Goal: Find contact information: Find contact information

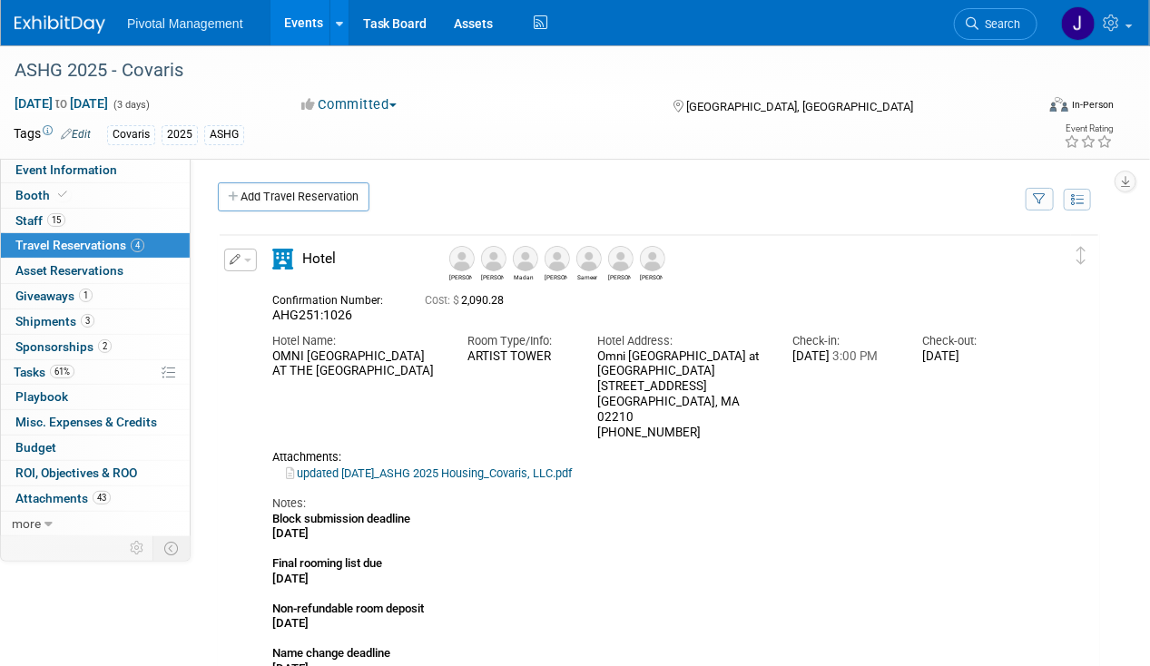
drag, startPoint x: 794, startPoint y: 339, endPoint x: 1011, endPoint y: 348, distance: 217.0
click at [1011, 348] on div "Hotel Name: OMNI BOSTON HOTEL AT THE SEAPORT Room Type/Info: ARTIST TOWER Hotel…" at bounding box center [649, 382] width 780 height 117
drag, startPoint x: 1011, startPoint y: 348, endPoint x: 880, endPoint y: 349, distance: 130.7
click at [896, 348] on div "Check-in: Mon. Oct 13, 2025 3:00 PM" at bounding box center [844, 344] width 130 height 41
click at [835, 356] on div "Mon. Oct 13, 2025 3:00 PM" at bounding box center [843, 356] width 103 height 15
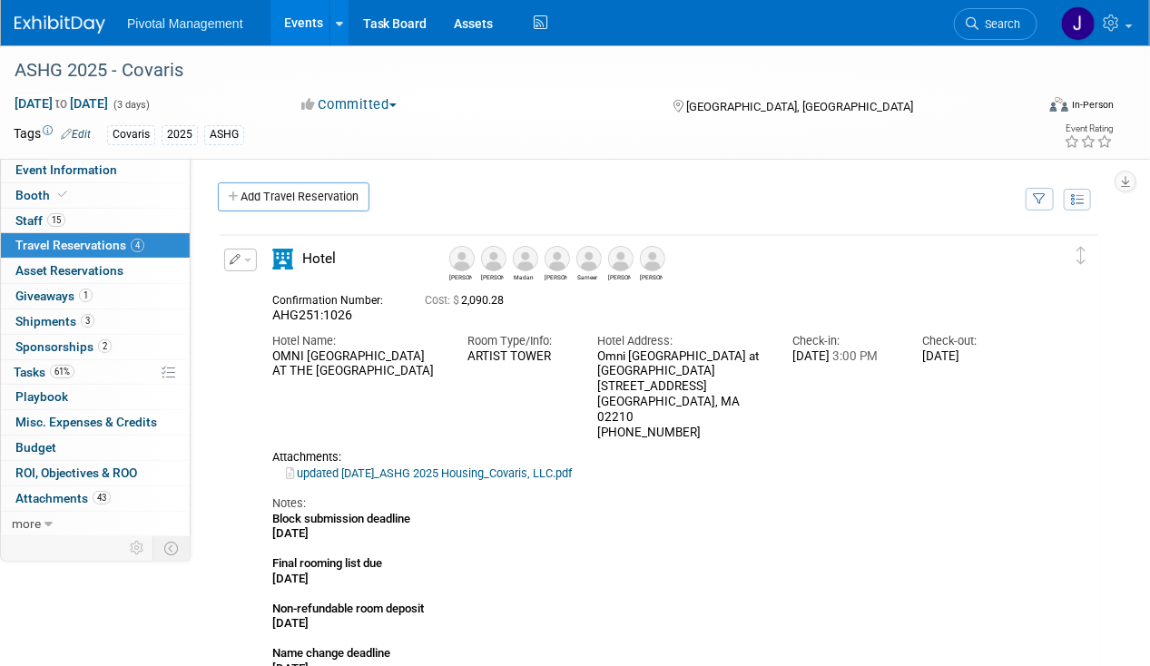
click at [802, 355] on div "Mon. Oct 13, 2025 3:00 PM" at bounding box center [843, 356] width 103 height 15
click at [466, 260] on img at bounding box center [461, 258] width 25 height 25
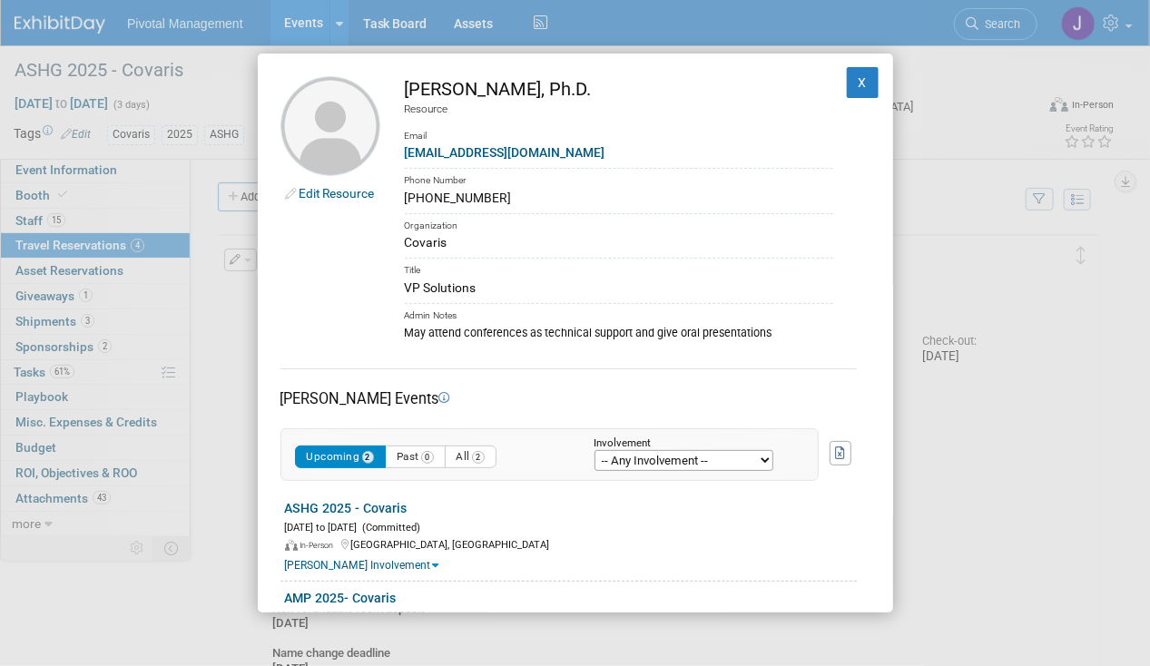
drag, startPoint x: 404, startPoint y: 86, endPoint x: 526, endPoint y: 86, distance: 122.5
click at [526, 86] on div "Eugenio Daviso, Ph.D." at bounding box center [619, 89] width 428 height 26
copy div "Eugenio Daviso"
click at [858, 90] on button "X" at bounding box center [863, 82] width 33 height 31
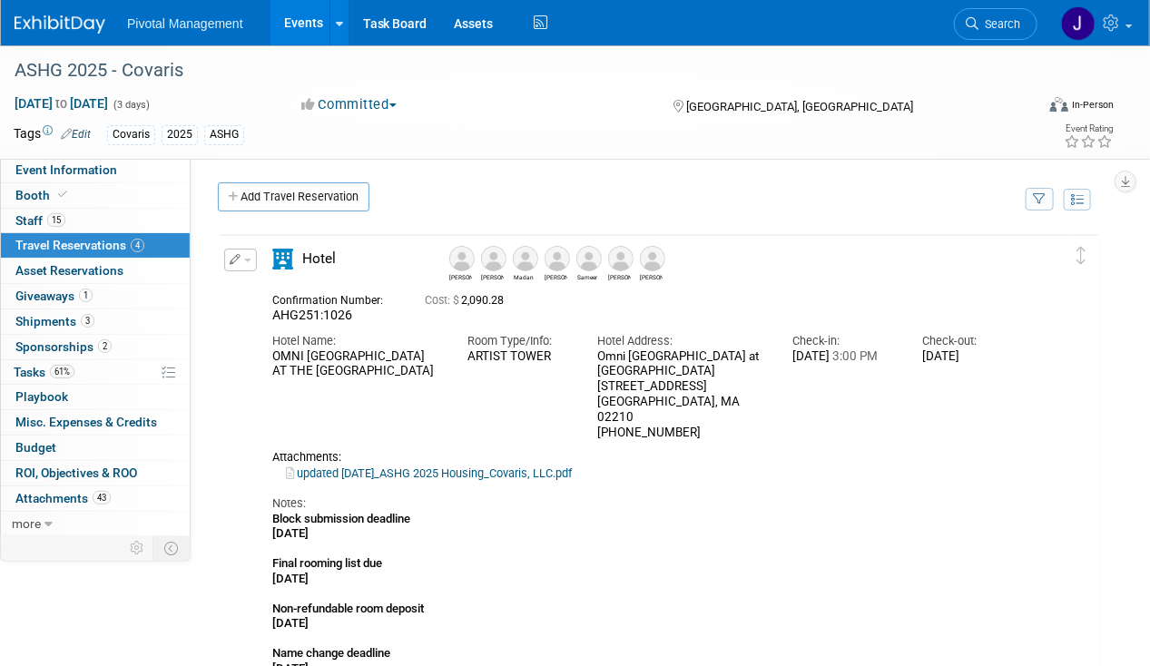
click at [510, 254] on div "Madan" at bounding box center [524, 263] width 32 height 35
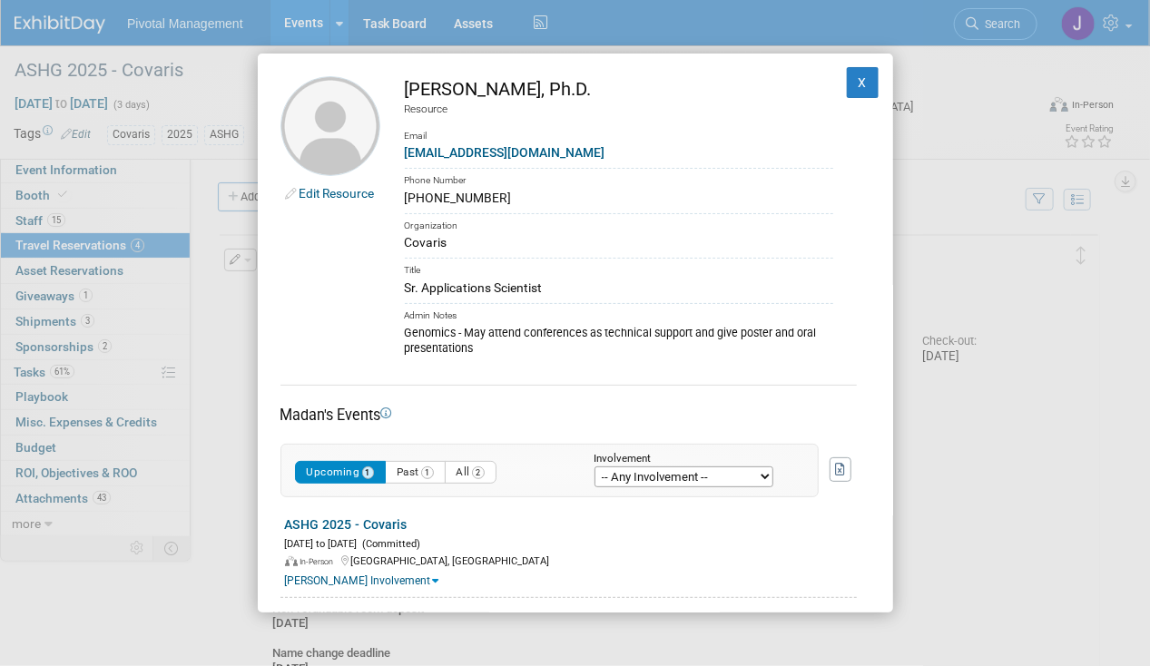
drag, startPoint x: 401, startPoint y: 87, endPoint x: 561, endPoint y: 87, distance: 159.7
click at [561, 87] on td "Madan Ambavaram, Ph.D. Resource Email mambavaram@covaris.com Phone Number (540)…" at bounding box center [606, 216] width 453 height 281
copy div "Madan Ambavaram"
click at [857, 86] on button "X" at bounding box center [863, 82] width 33 height 31
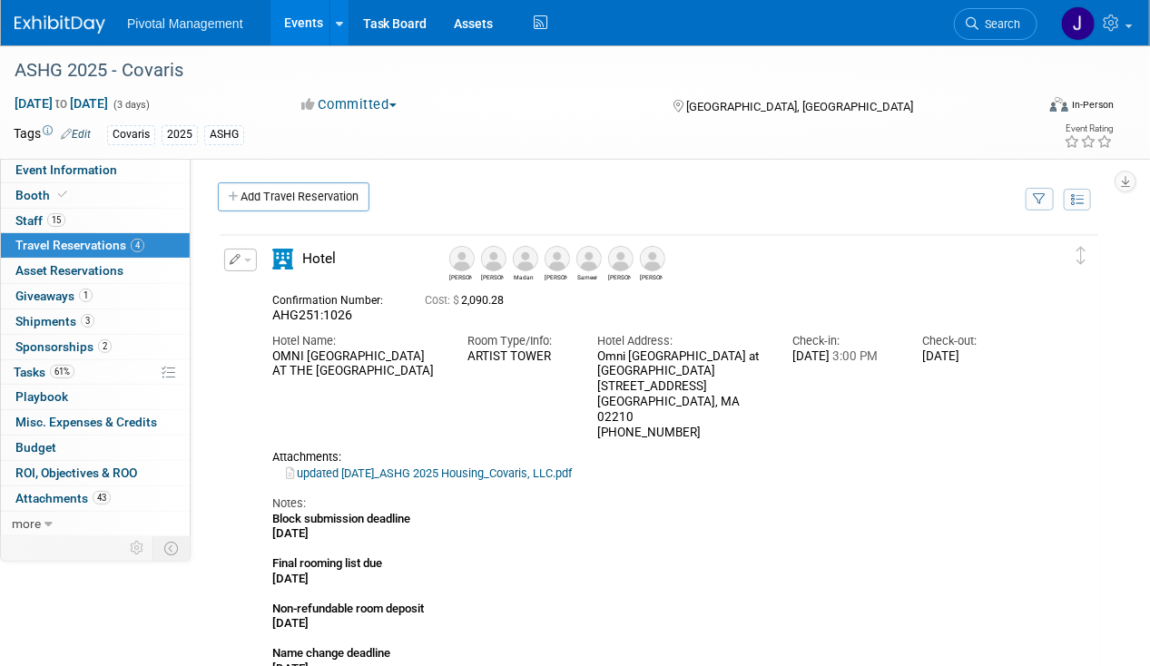
click at [468, 259] on img at bounding box center [461, 258] width 25 height 25
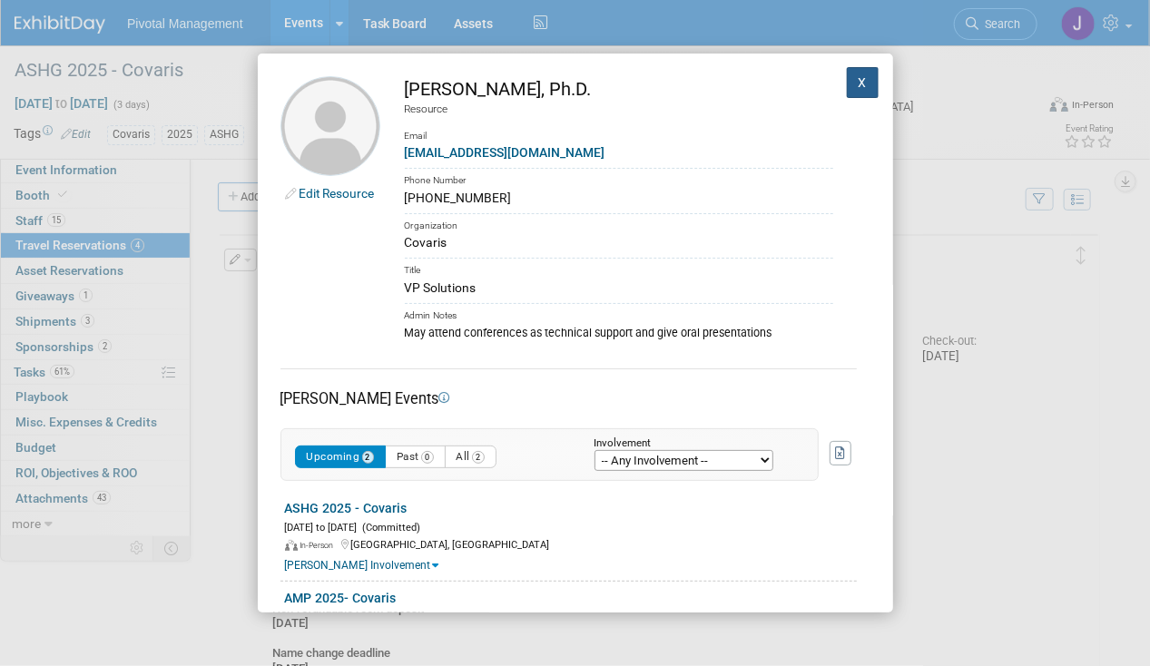
click at [847, 87] on button "X" at bounding box center [863, 82] width 33 height 31
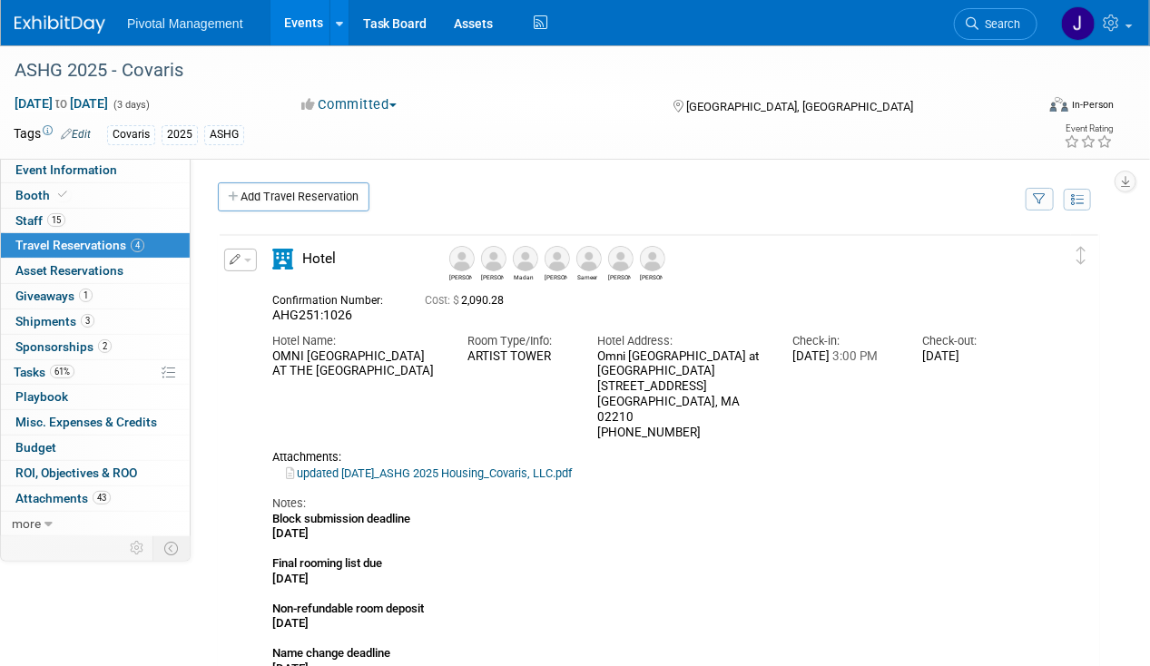
click at [495, 267] on img at bounding box center [493, 258] width 25 height 25
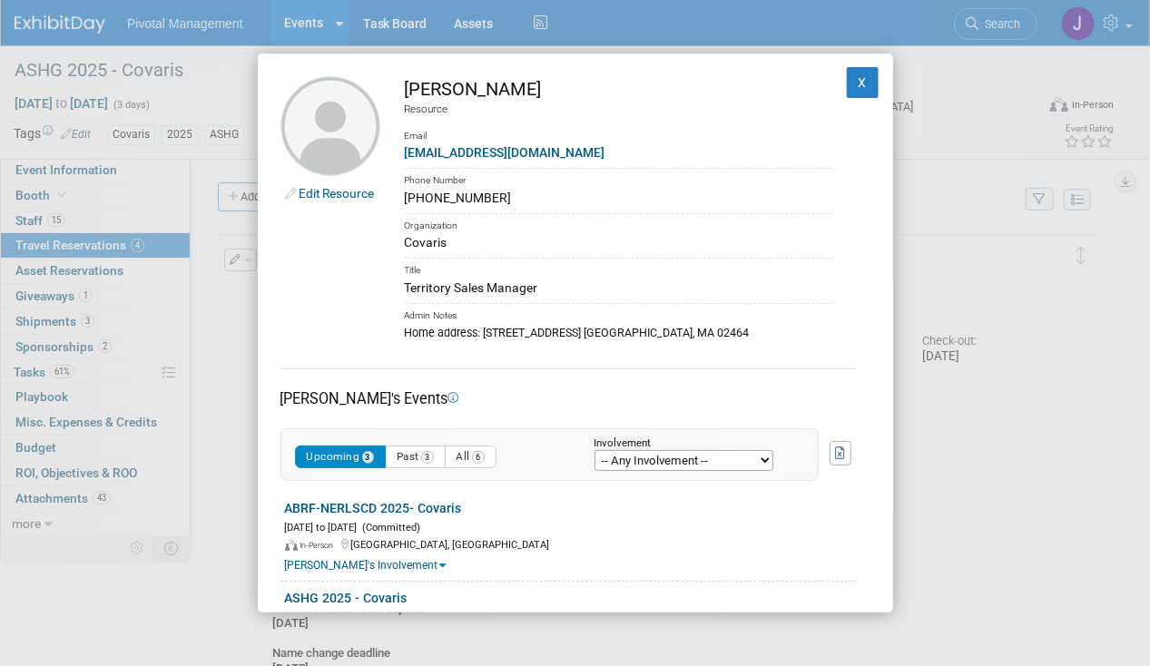
drag, startPoint x: 405, startPoint y: 89, endPoint x: 530, endPoint y: 89, distance: 125.2
click at [530, 89] on div "Jared Hoffman" at bounding box center [619, 89] width 428 height 26
copy div "Jared Hoffman"
drag, startPoint x: 843, startPoint y: 68, endPoint x: 877, endPoint y: 126, distance: 67.5
click at [847, 68] on button "X" at bounding box center [863, 82] width 33 height 31
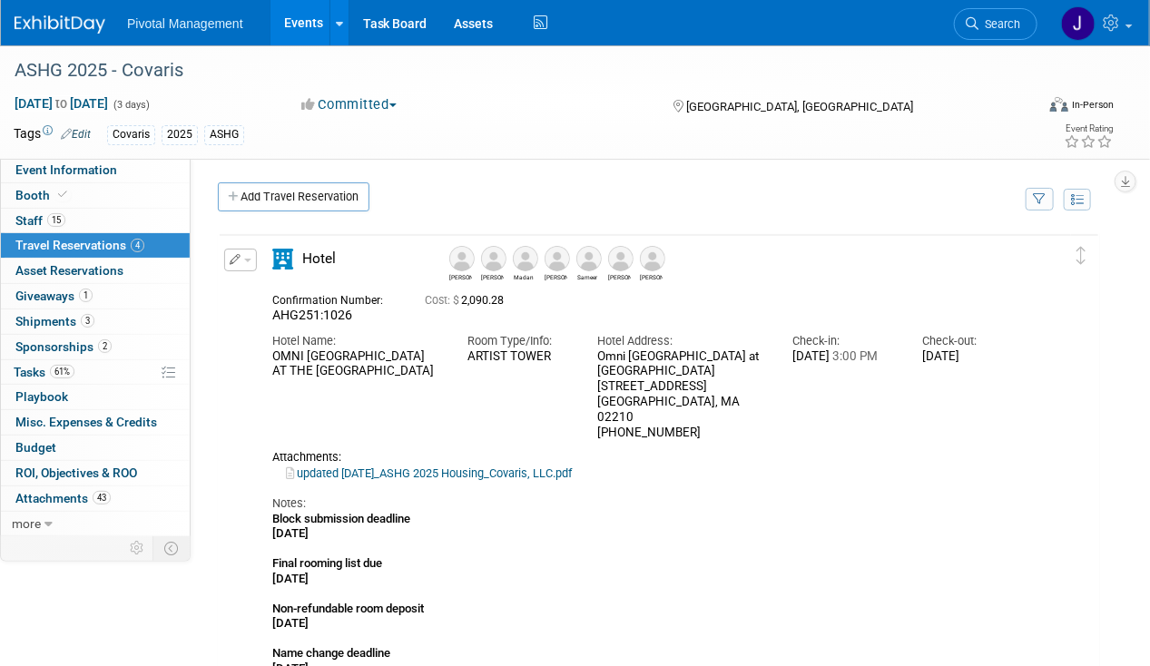
click at [528, 261] on img at bounding box center [525, 258] width 25 height 25
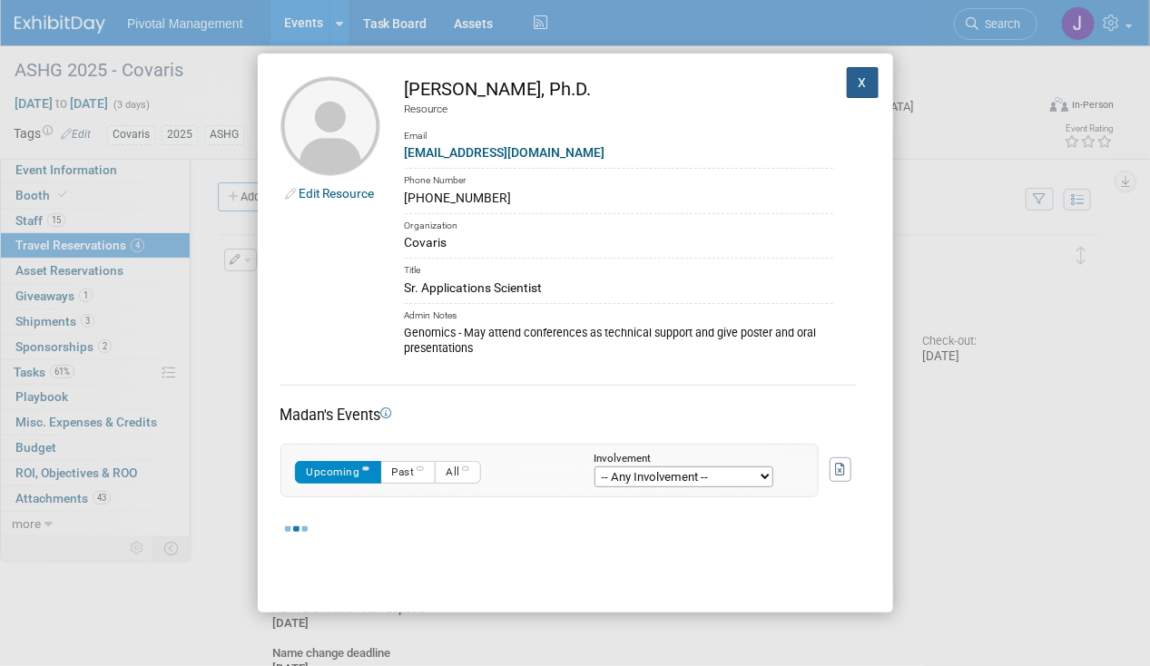
click at [847, 79] on button "X" at bounding box center [863, 82] width 33 height 31
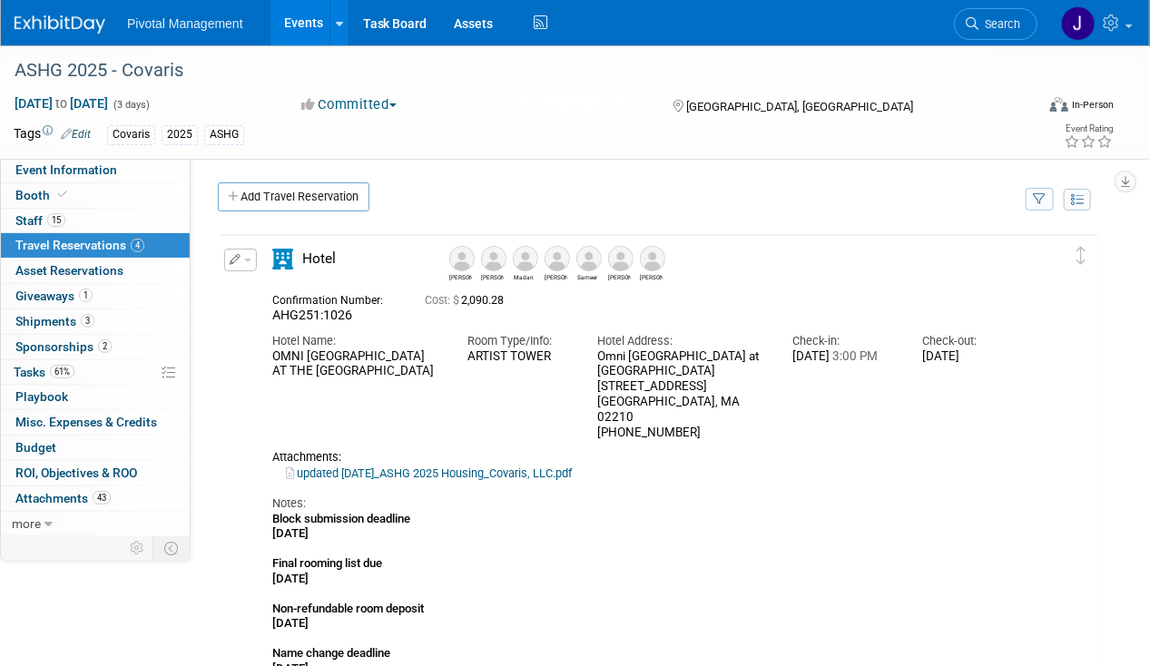
click at [557, 264] on img at bounding box center [556, 258] width 25 height 25
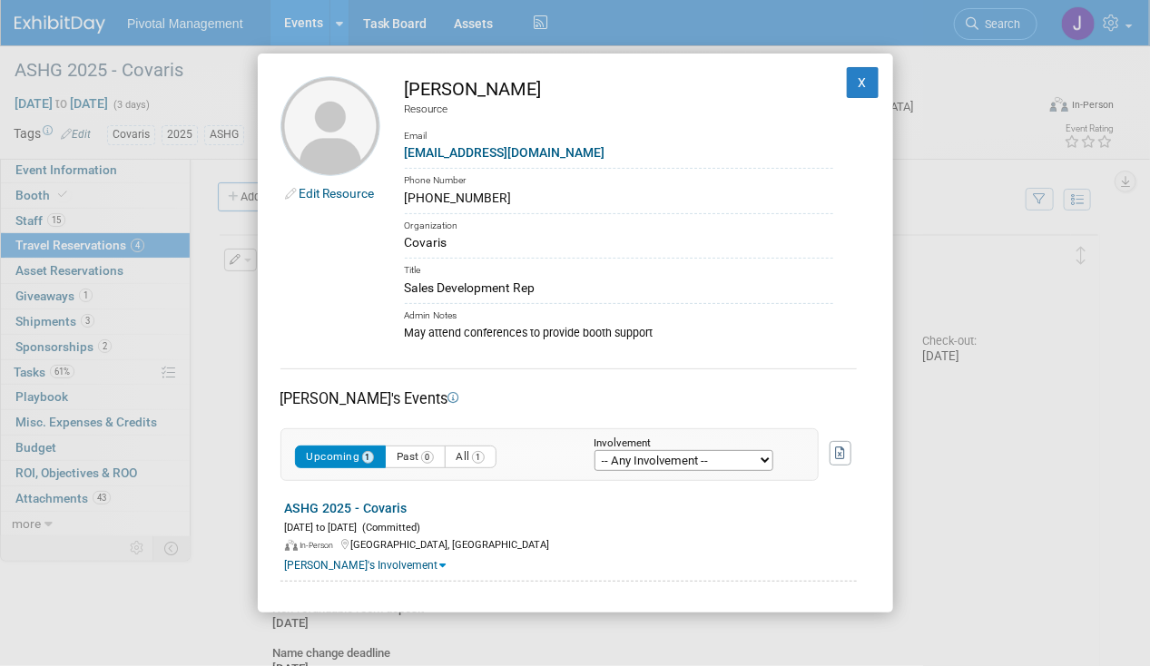
drag, startPoint x: 538, startPoint y: 91, endPoint x: 403, endPoint y: 87, distance: 135.3
click at [403, 87] on td "Robert Shehadeh Resource Email rshehadeh@covaris.com Phone Number (781) 824-605…" at bounding box center [606, 208] width 453 height 265
copy div "Robert Shehadeh"
click at [847, 78] on button "X" at bounding box center [863, 82] width 33 height 31
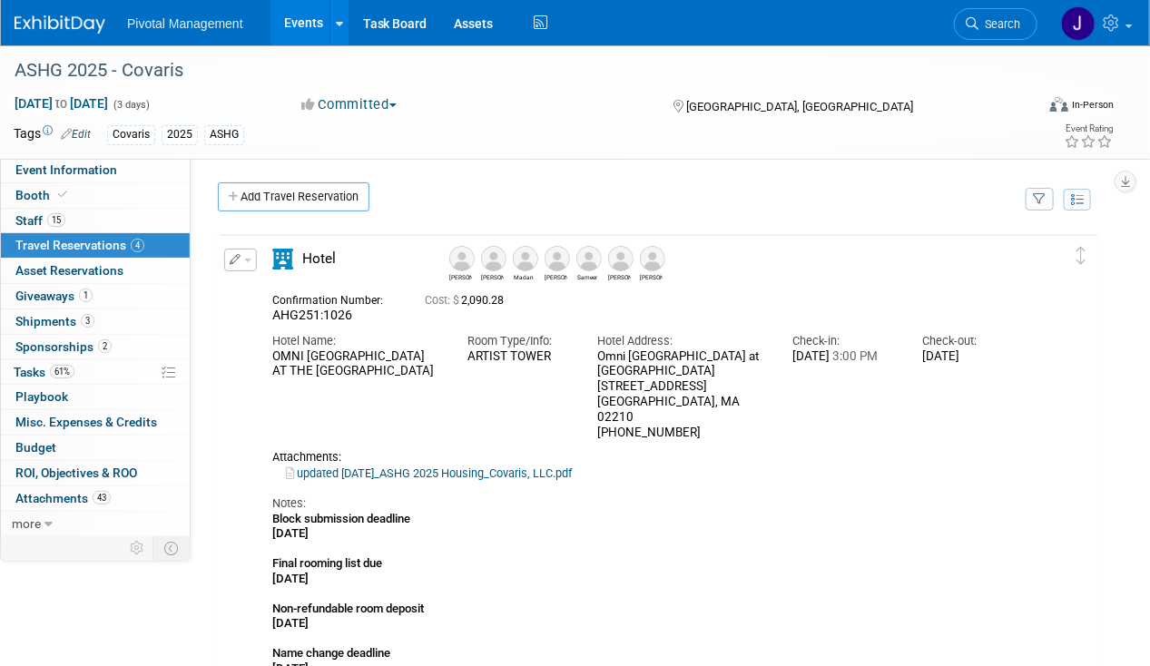
click at [583, 262] on img at bounding box center [588, 258] width 25 height 25
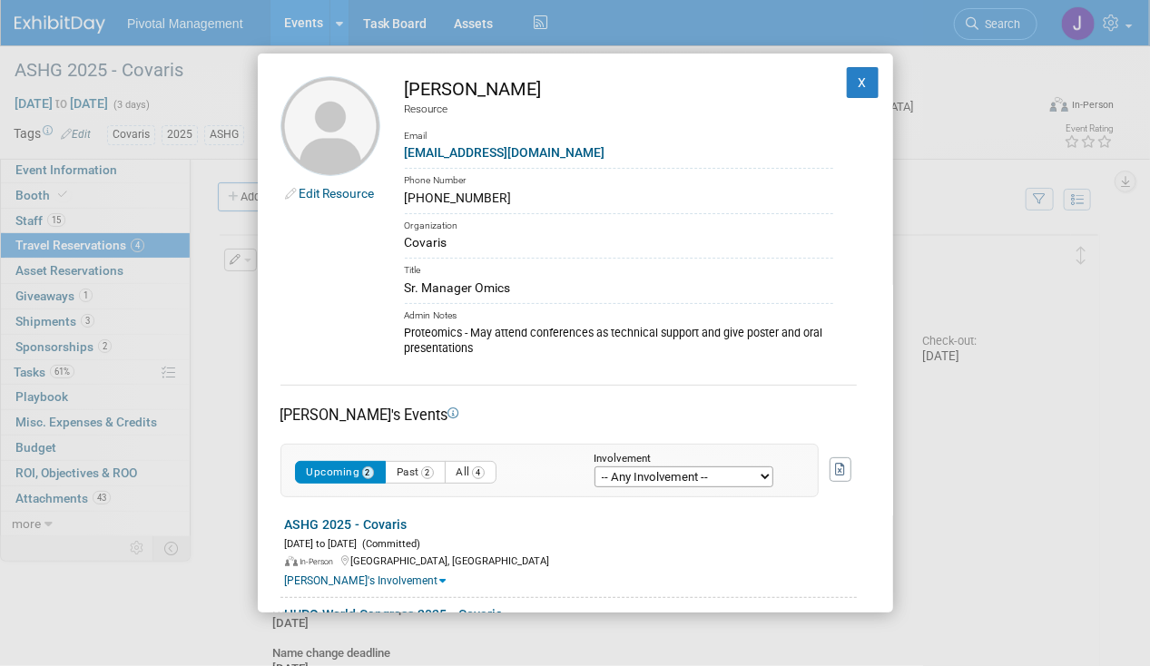
drag, startPoint x: 584, startPoint y: 93, endPoint x: 405, endPoint y: 84, distance: 179.9
click at [405, 84] on div "Sameer Vasantgadkar" at bounding box center [619, 89] width 428 height 26
copy div "Sameer Vasantgadkar"
click at [847, 75] on button "X" at bounding box center [863, 82] width 33 height 31
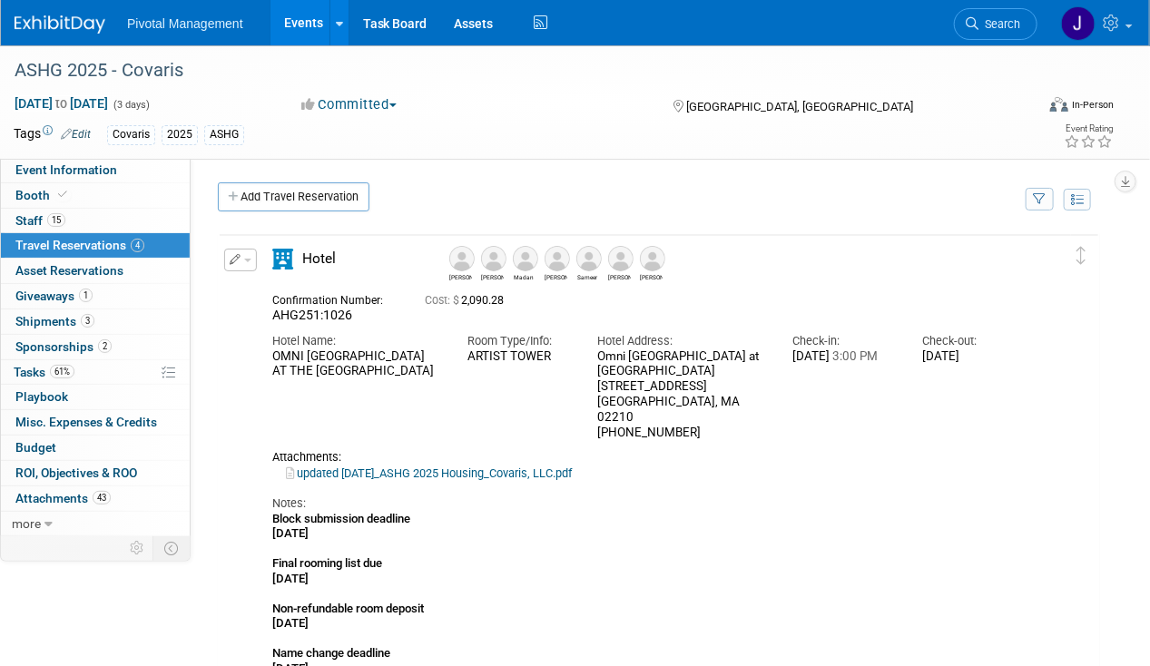
click at [612, 263] on img at bounding box center [620, 258] width 25 height 25
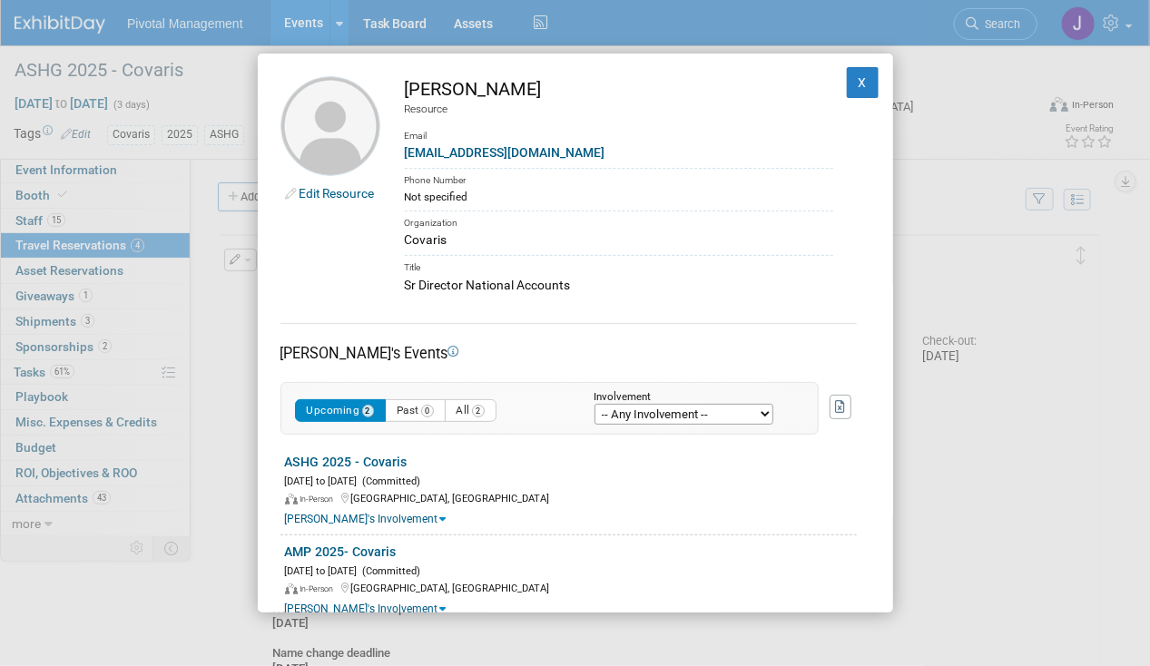
drag, startPoint x: 490, startPoint y: 89, endPoint x: 405, endPoint y: 89, distance: 85.3
click at [405, 89] on div "David Dow" at bounding box center [619, 89] width 428 height 26
copy div "David Dow"
click at [847, 69] on button "X" at bounding box center [863, 82] width 33 height 31
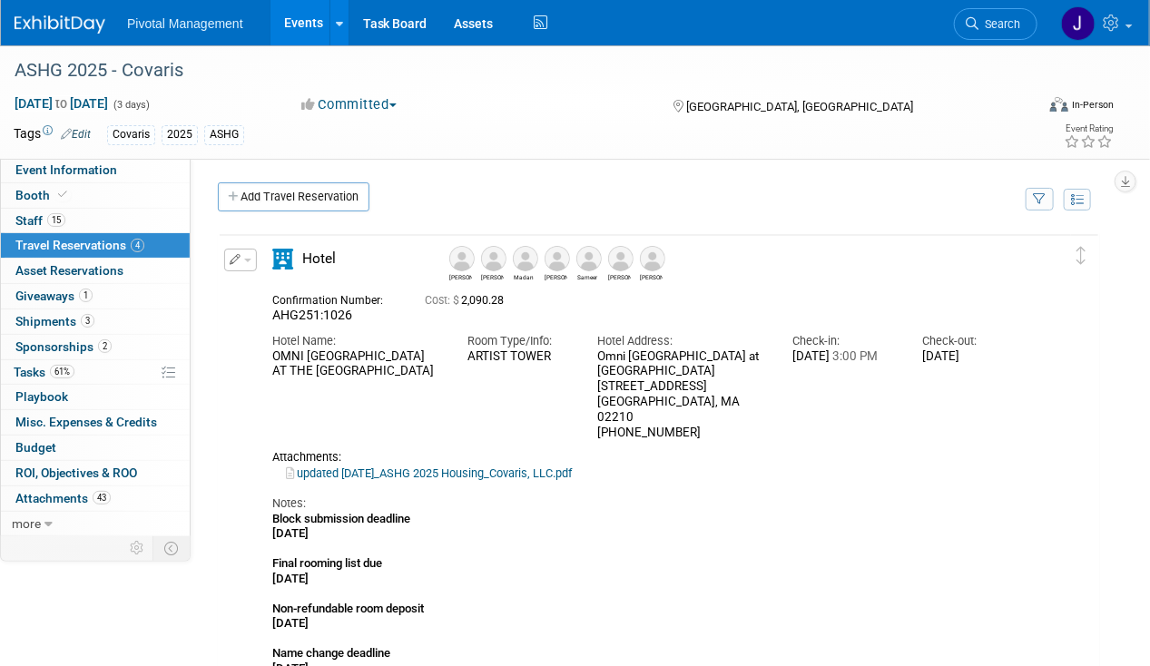
click at [658, 258] on img at bounding box center [652, 258] width 25 height 25
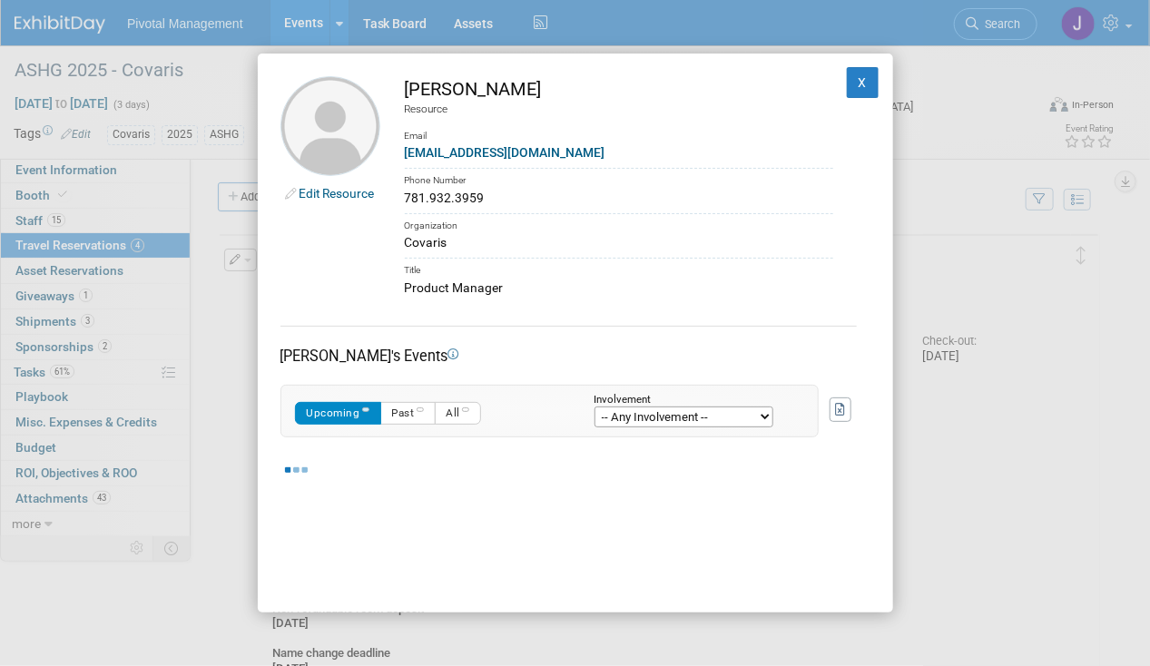
drag, startPoint x: 537, startPoint y: 93, endPoint x: 404, endPoint y: 90, distance: 133.4
click at [405, 90] on div "Elisabeth Pundt" at bounding box center [619, 89] width 428 height 26
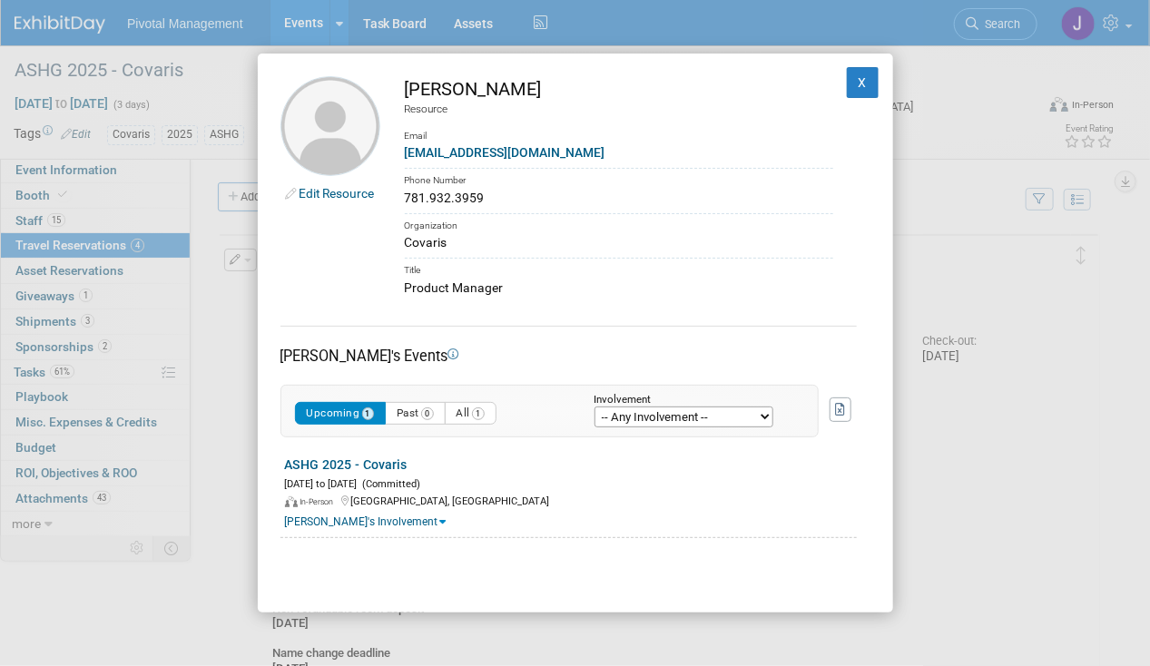
copy div "Elisabeth Pundt"
click at [847, 85] on button "X" at bounding box center [863, 82] width 33 height 31
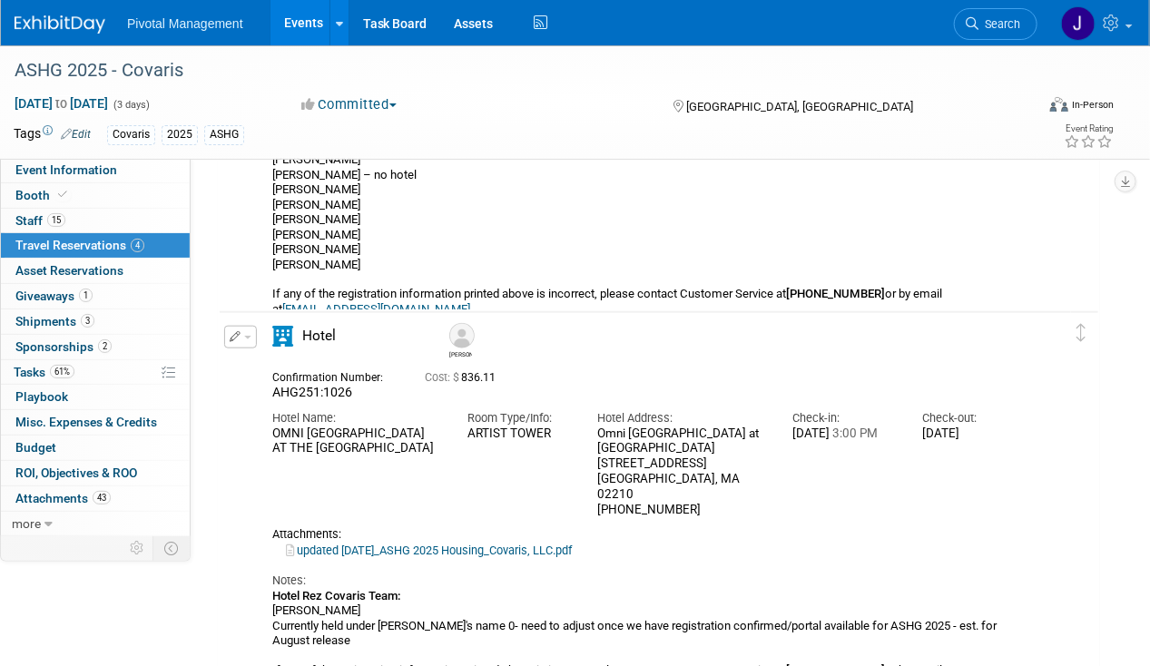
scroll to position [573, 0]
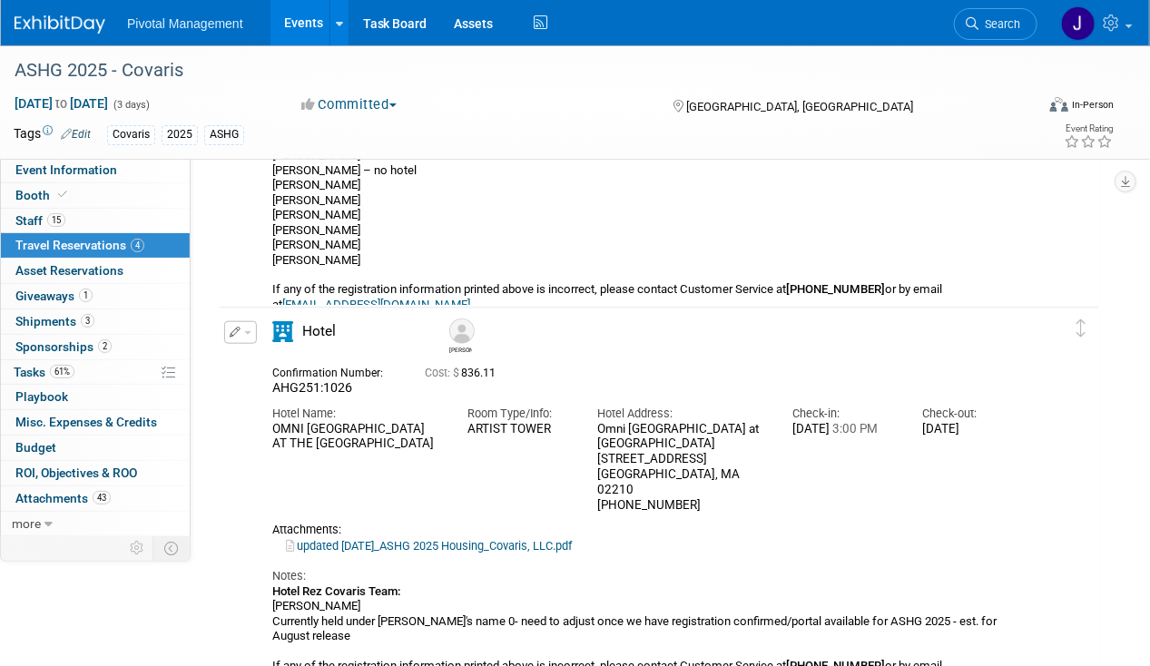
drag, startPoint x: 792, startPoint y: 429, endPoint x: 1014, endPoint y: 424, distance: 222.4
click at [1014, 424] on div "Hotel Name: OMNI BOSTON HOTEL AT THE SEAPORT Room Type/Info: ARTIST TOWER Hotel…" at bounding box center [649, 455] width 780 height 117
drag, startPoint x: 1014, startPoint y: 424, endPoint x: 855, endPoint y: 432, distance: 159.9
click at [857, 432] on div "Wed. Oct 15, 2025 3:00 PM" at bounding box center [843, 429] width 103 height 15
click at [803, 429] on div "Wed. Oct 15, 2025 3:00 PM" at bounding box center [843, 429] width 103 height 15
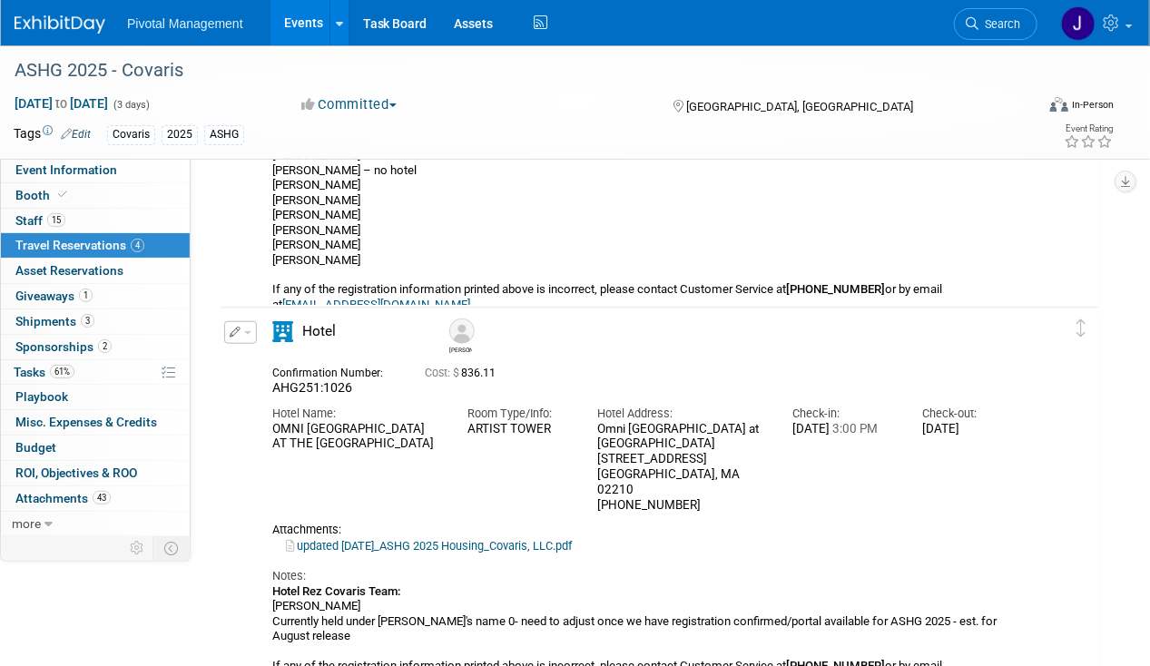
drag, startPoint x: 786, startPoint y: 426, endPoint x: 1022, endPoint y: 426, distance: 235.9
click at [1022, 426] on div "Hotel Name: OMNI BOSTON HOTEL AT THE SEAPORT Room Type/Info: ARTIST TOWER Hotel…" at bounding box center [649, 455] width 780 height 117
copy div "Wed. Oct 15, 2025 3:00 PM Check-out: Fri. Oct 17, 2025"
click at [626, 496] on div "Confirmation Number: AHG251:1026 Cost: $ 836.11 Hotel Name: Room Type/Info: Hot…" at bounding box center [648, 523] width 753 height 330
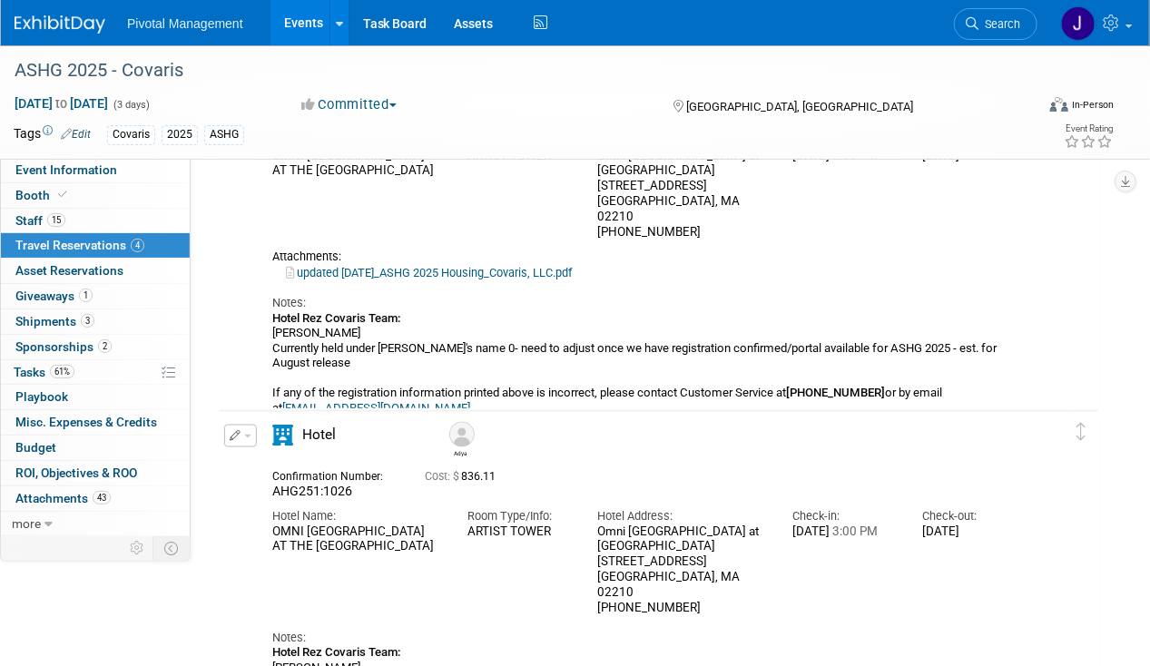
scroll to position [930, 0]
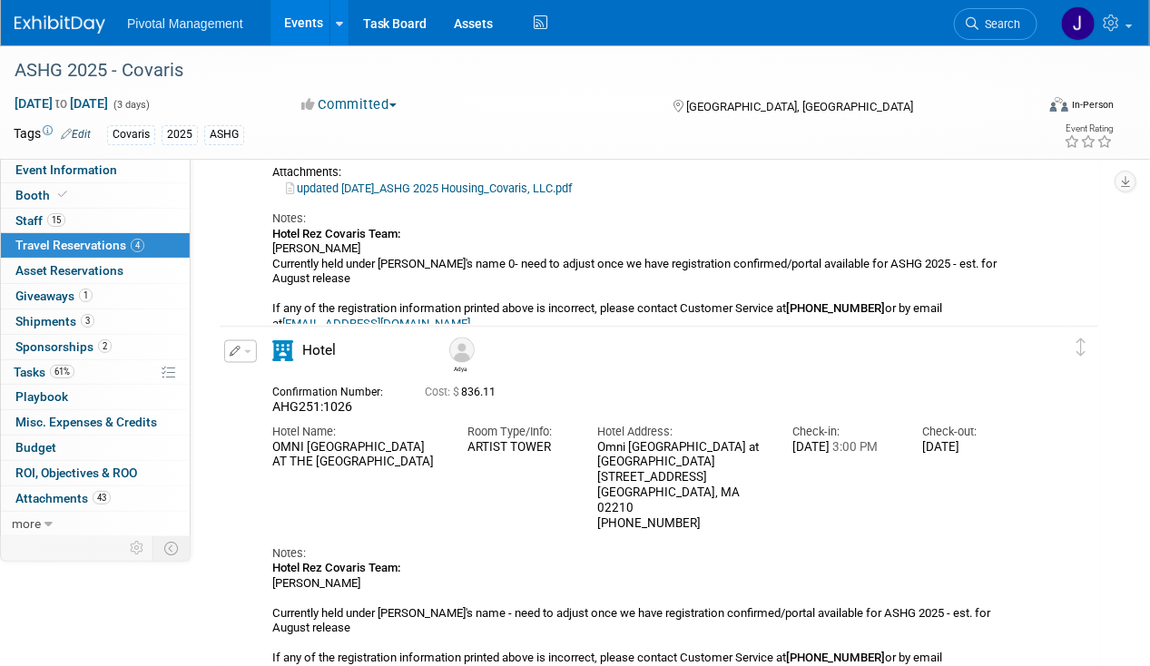
click at [461, 360] on img at bounding box center [461, 350] width 25 height 25
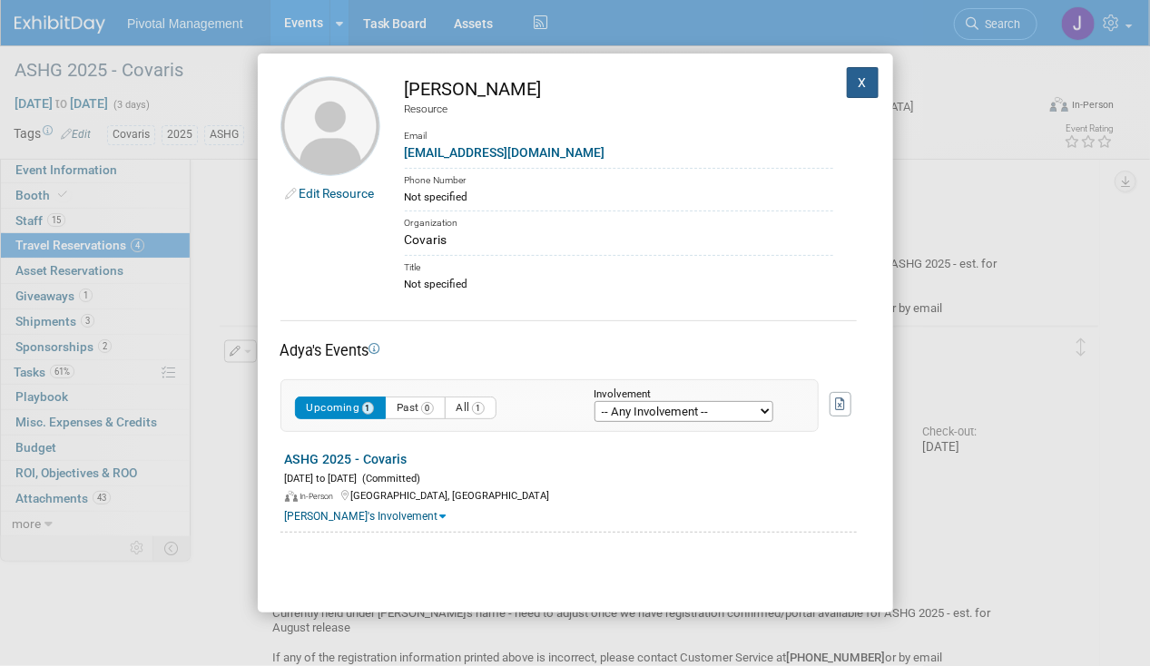
click at [860, 83] on button "X" at bounding box center [863, 82] width 33 height 31
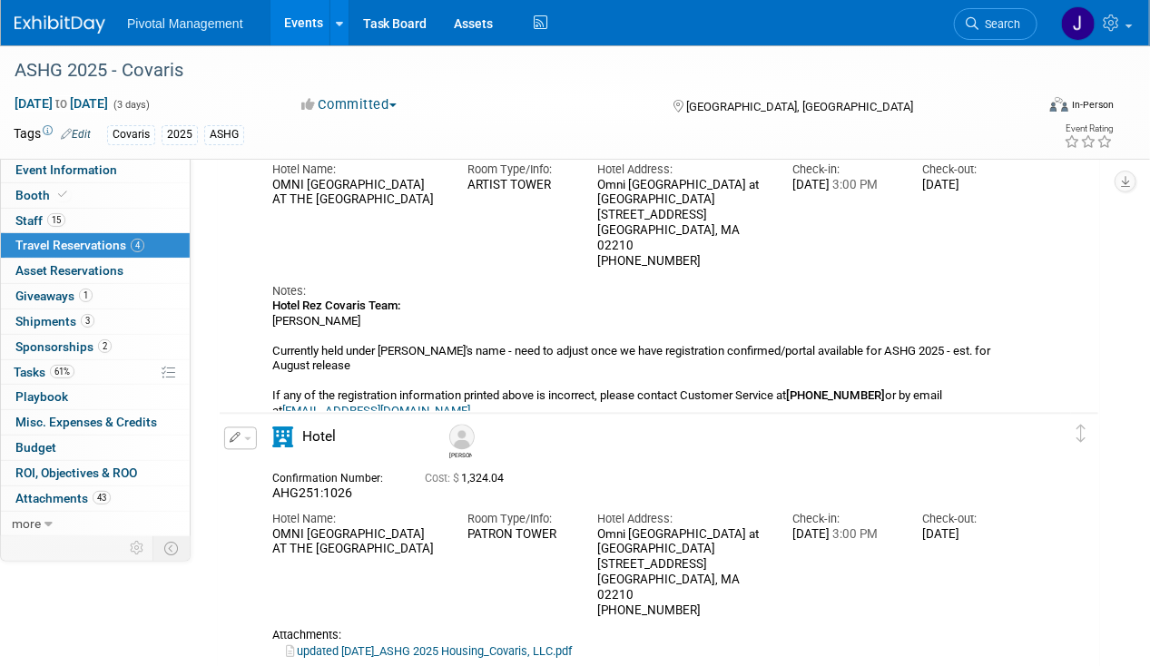
scroll to position [1335, 0]
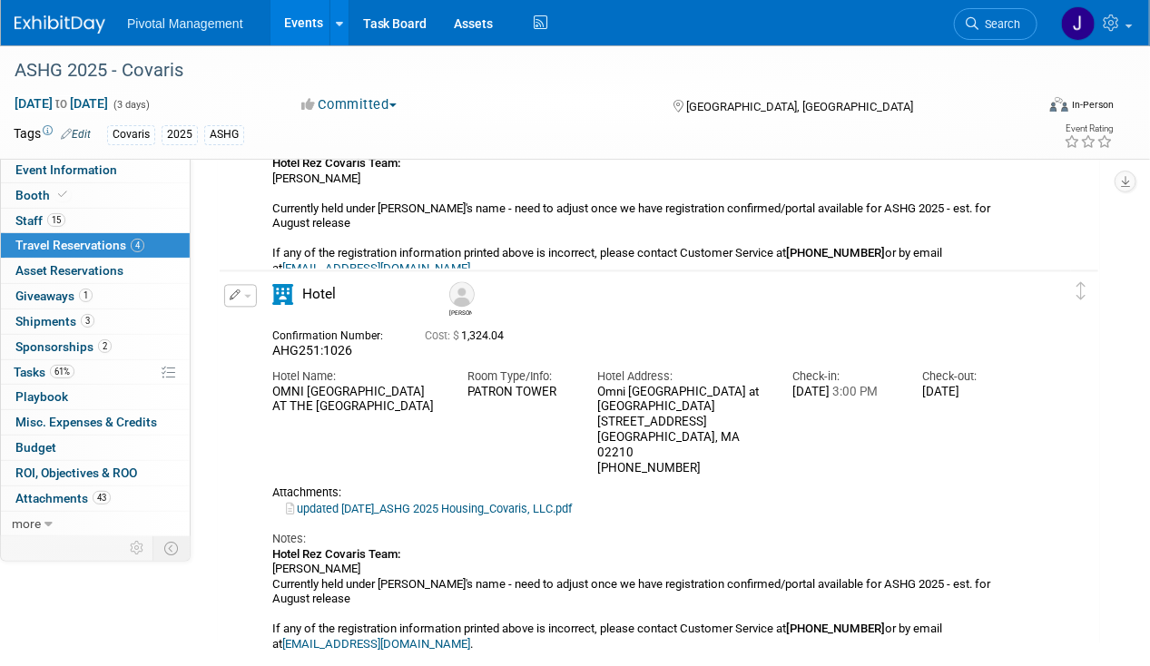
click at [470, 296] on img at bounding box center [461, 294] width 25 height 25
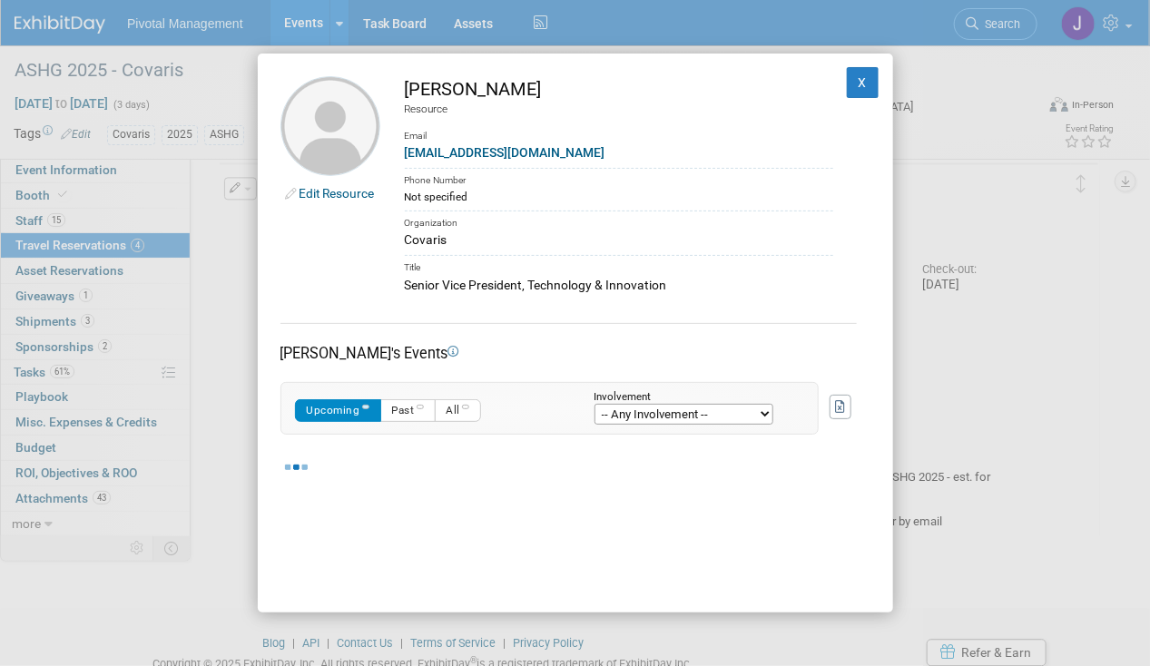
scroll to position [1510, 0]
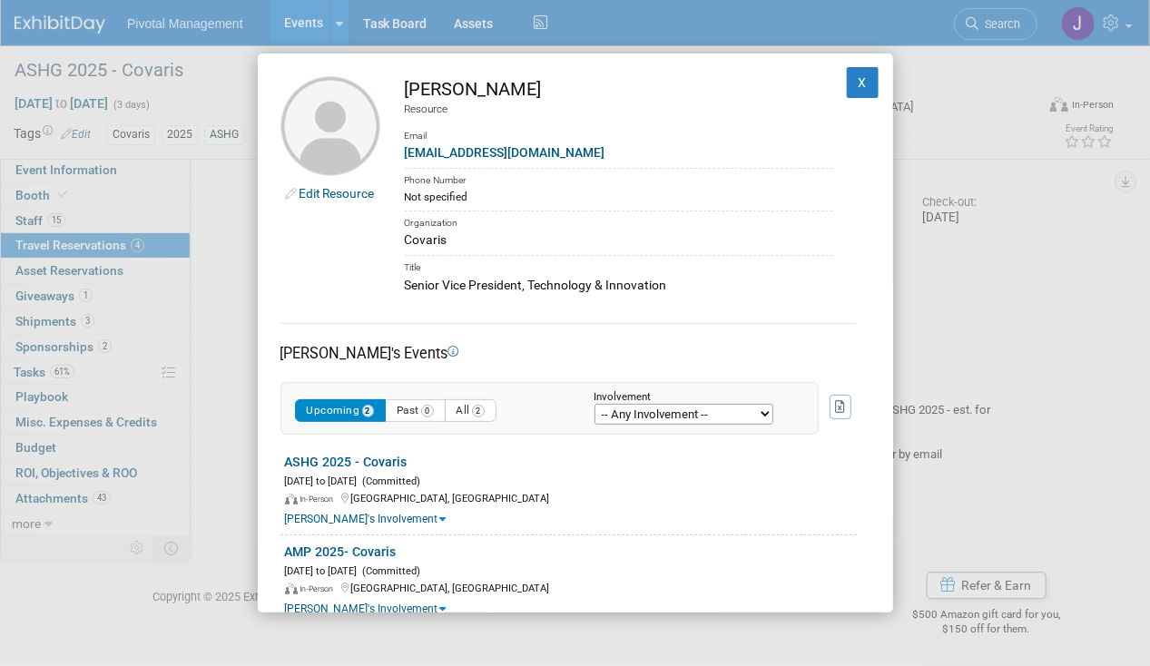
click at [836, 98] on td "X" at bounding box center [851, 185] width 37 height 219
click at [847, 82] on button "X" at bounding box center [863, 82] width 33 height 31
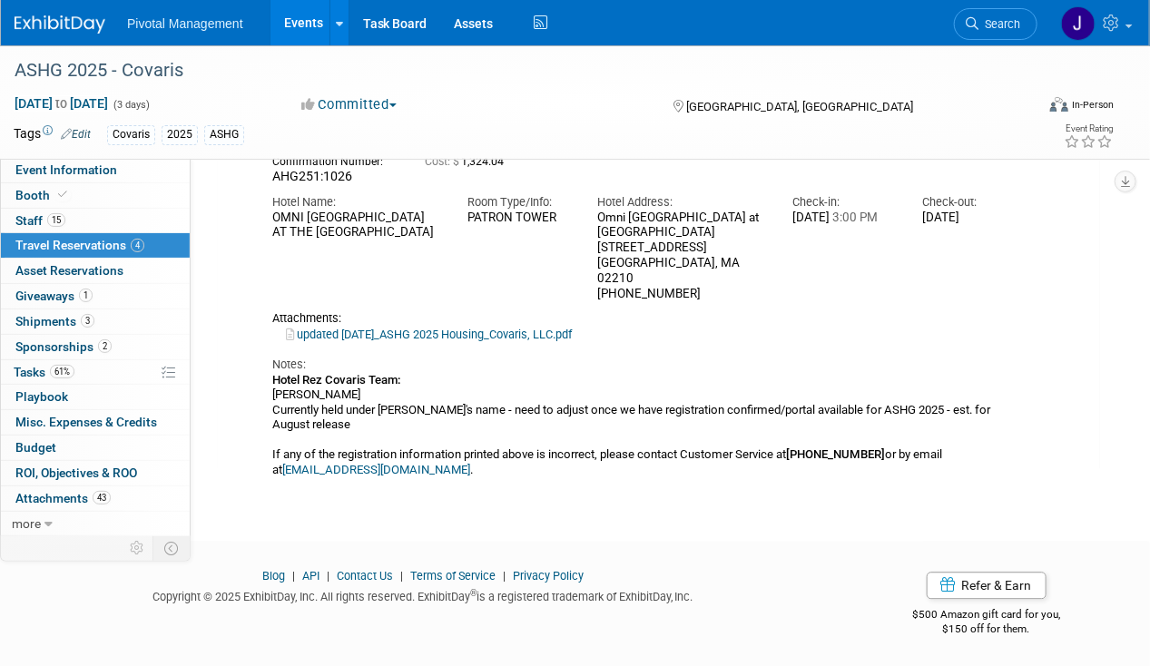
click at [554, 392] on div "Hotel Rez Covaris Team: Gregory Endress Currently held under Jess's name - need…" at bounding box center [648, 425] width 753 height 104
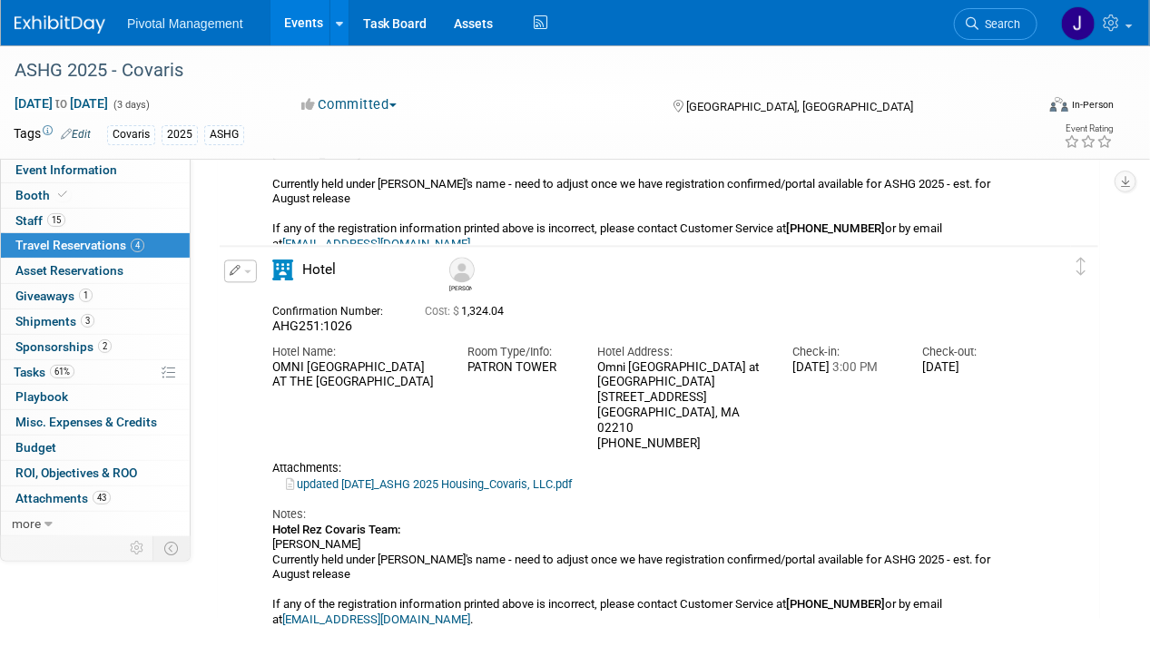
scroll to position [1355, 0]
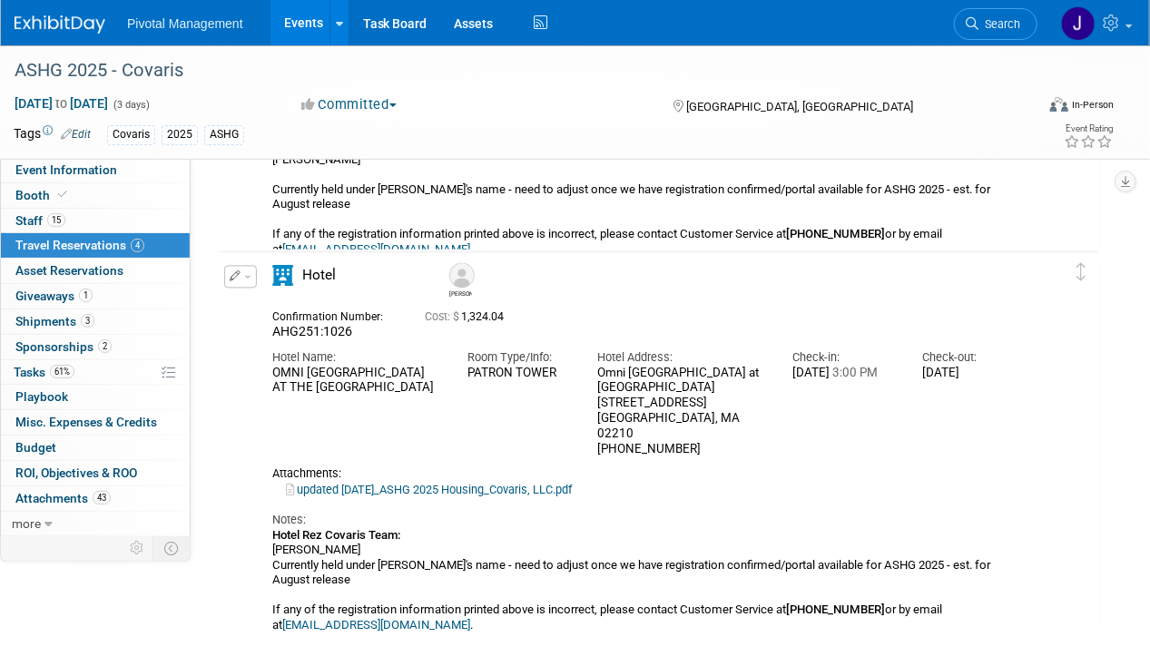
click at [703, 399] on div "Omni Boston Hotel at The Seaport 450 Summer Street Boston, MA 02210 617-476-6664" at bounding box center [681, 412] width 168 height 92
drag, startPoint x: 452, startPoint y: 289, endPoint x: 465, endPoint y: 289, distance: 12.7
click at [452, 289] on div "[PERSON_NAME]" at bounding box center [460, 293] width 23 height 10
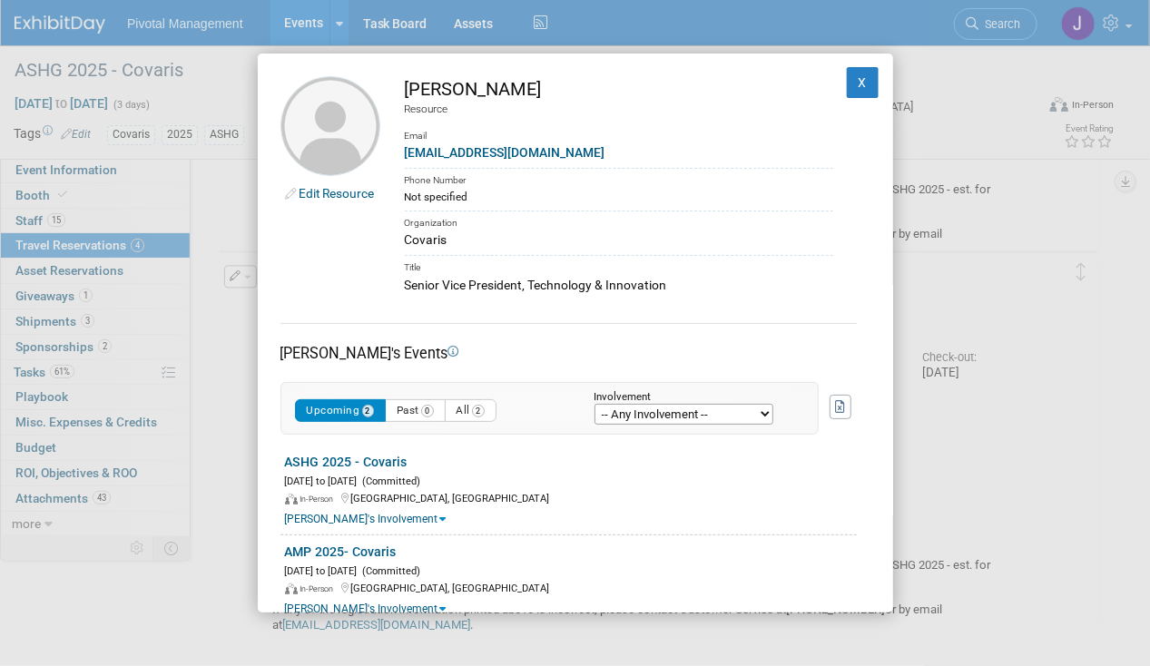
drag, startPoint x: 527, startPoint y: 89, endPoint x: 401, endPoint y: 89, distance: 126.1
click at [401, 89] on td "Greg Endress Resource Email gendress@covaris.com Phone Number Not specified Org…" at bounding box center [606, 185] width 453 height 219
copy div "Greg Endress"
click at [847, 76] on button "X" at bounding box center [863, 82] width 33 height 31
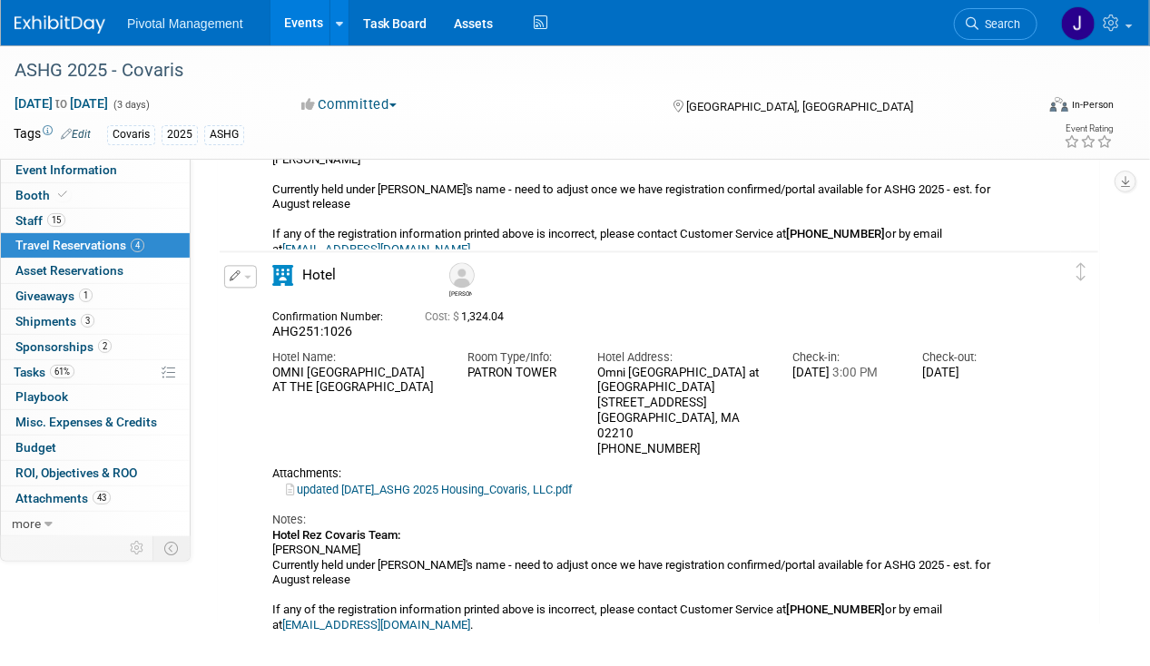
click at [319, 17] on link "Events" at bounding box center [303, 22] width 66 height 45
